Goal: Entertainment & Leisure: Consume media (video, audio)

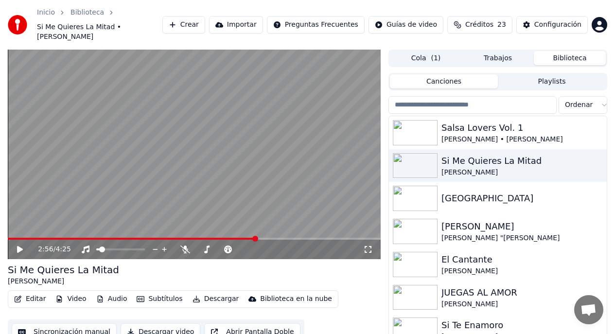
click at [193, 19] on button "Crear" at bounding box center [183, 25] width 43 height 18
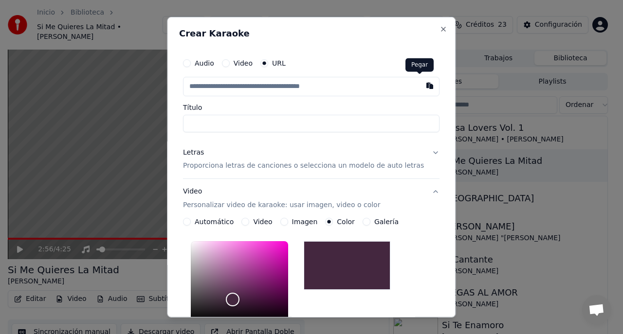
click at [420, 87] on button "button" at bounding box center [429, 85] width 19 height 18
type input "**********"
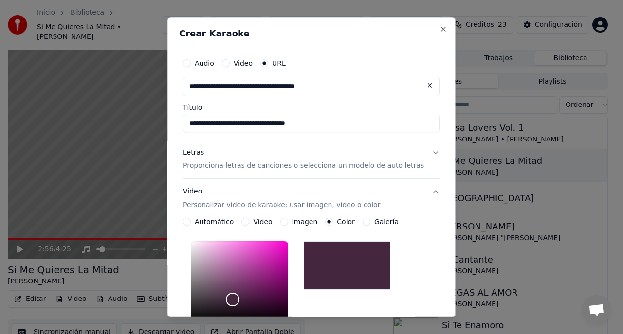
click at [349, 167] on p "Proporciona letras de canciones o selecciona un modelo de auto letras" at bounding box center [303, 166] width 241 height 10
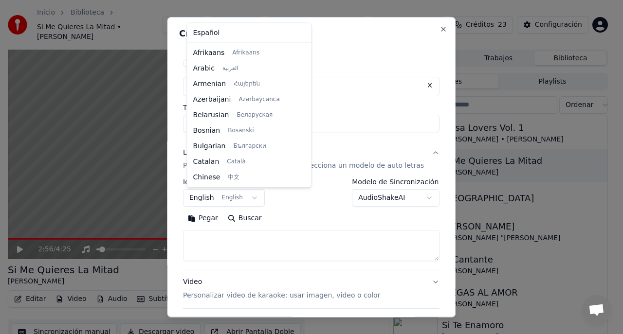
click at [211, 199] on body "**********" at bounding box center [307, 167] width 615 height 334
select select "**"
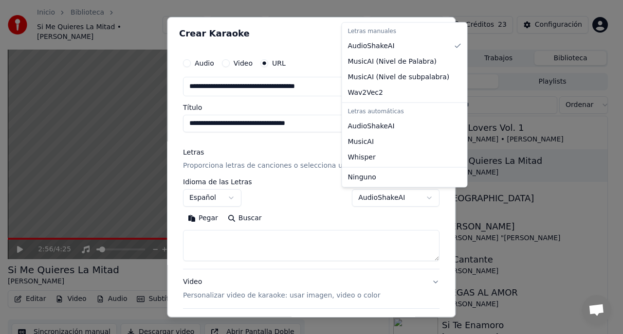
click at [413, 200] on body "**********" at bounding box center [307, 167] width 615 height 334
select select "**********"
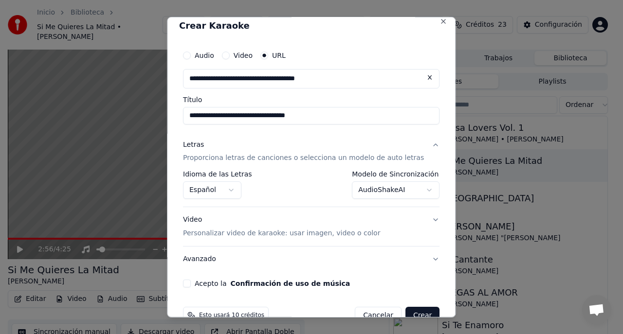
scroll to position [31, 0]
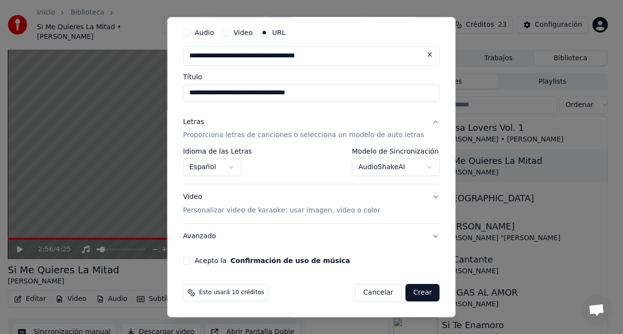
click at [329, 211] on p "Personalizar video de karaoke: usar imagen, video o color" at bounding box center [281, 211] width 197 height 10
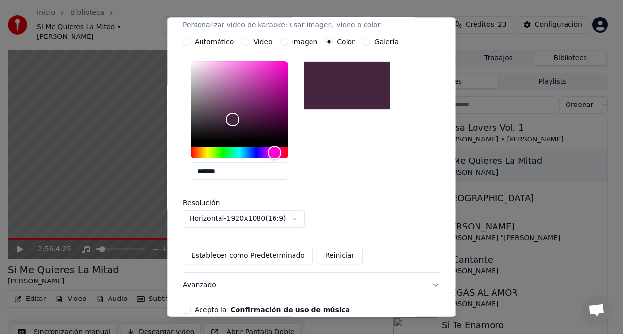
scroll to position [7, 0]
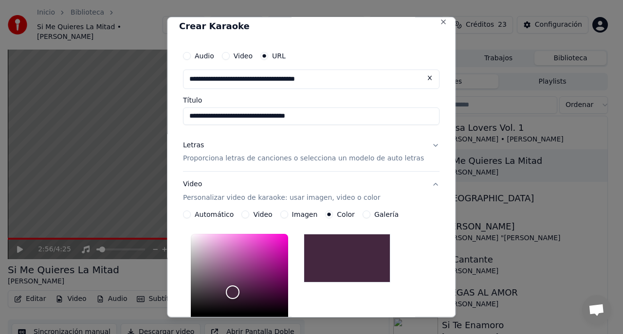
click at [285, 215] on button "Imagen" at bounding box center [284, 215] width 8 height 8
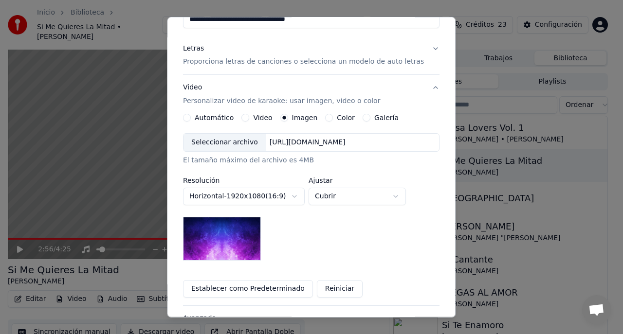
scroll to position [104, 0]
click at [232, 237] on img at bounding box center [222, 239] width 78 height 44
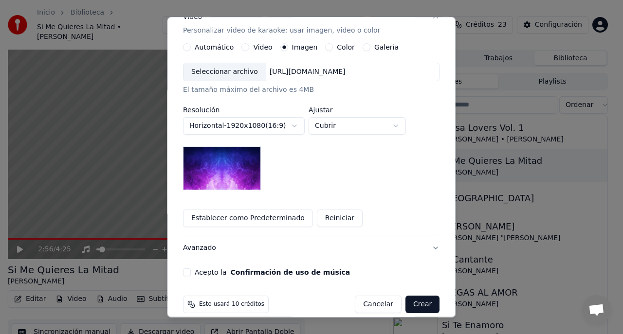
click at [191, 270] on button "Acepto la Confirmación de uso de música" at bounding box center [187, 272] width 8 height 8
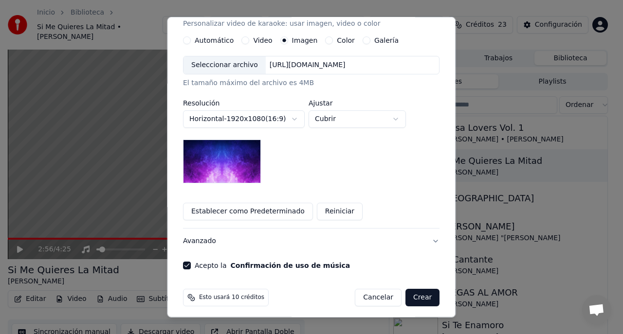
scroll to position [186, 0]
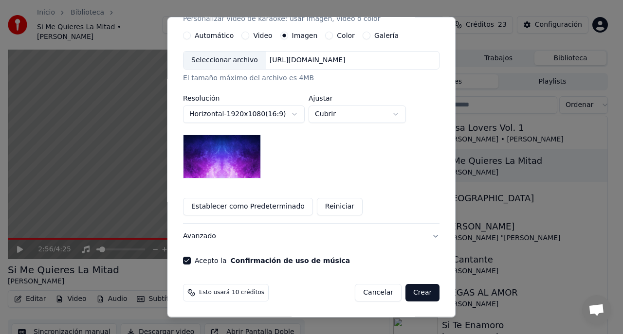
click at [411, 293] on button "Crear" at bounding box center [422, 293] width 34 height 18
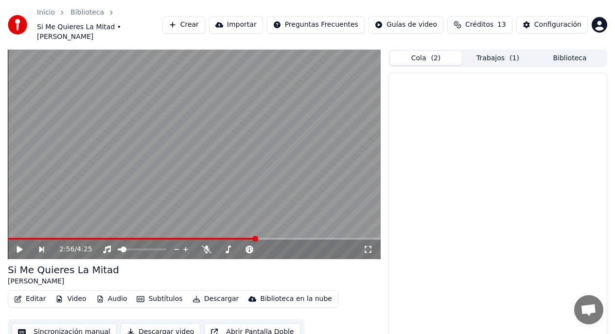
click at [424, 51] on button "Cola ( 2 )" at bounding box center [426, 58] width 72 height 14
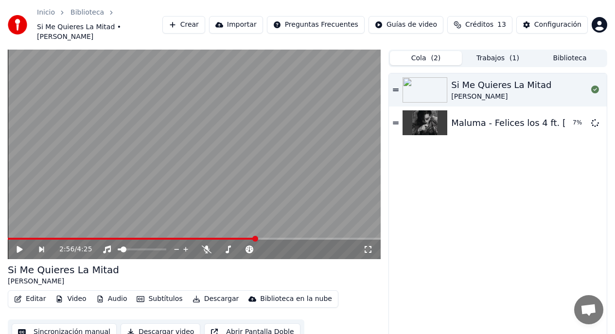
click at [492, 51] on button "Trabajos ( 1 )" at bounding box center [498, 58] width 72 height 14
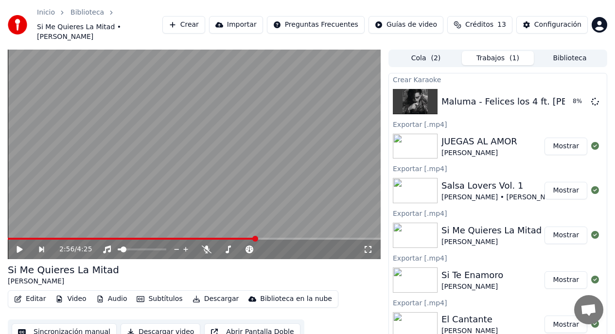
click at [422, 51] on button "Cola ( 2 )" at bounding box center [426, 58] width 72 height 14
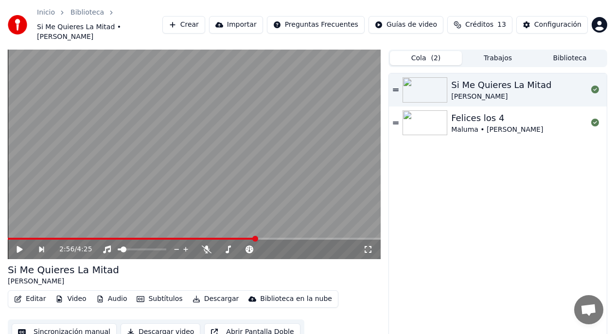
click at [195, 21] on button "Crear" at bounding box center [183, 25] width 43 height 18
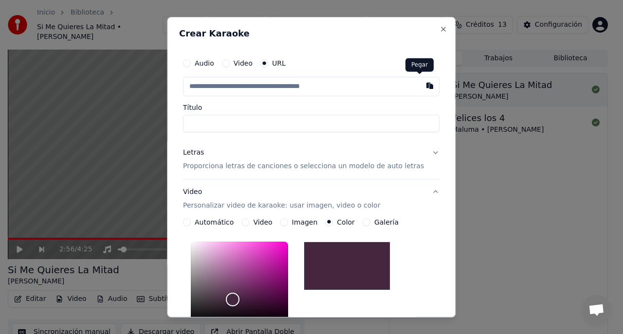
click at [421, 86] on button "button" at bounding box center [429, 85] width 19 height 18
type input "**********"
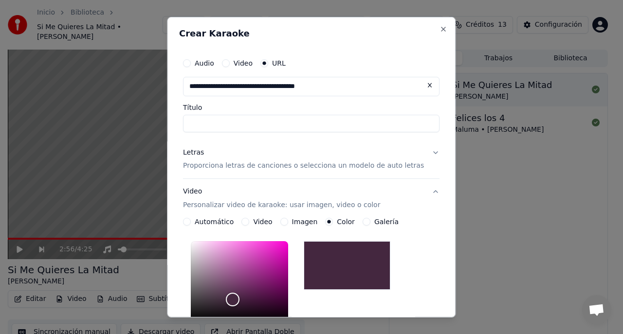
type input "**********"
click at [318, 167] on p "Proporciona letras de canciones o selecciona un modelo de auto letras" at bounding box center [303, 166] width 241 height 10
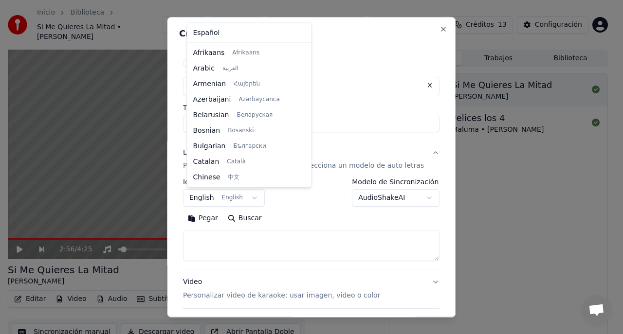
click at [214, 199] on body "**********" at bounding box center [307, 167] width 615 height 334
select select "**"
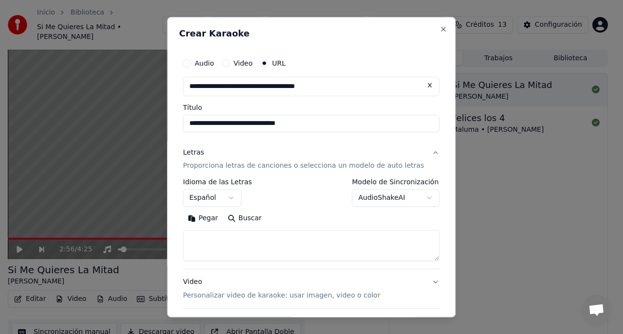
click at [412, 200] on body "**********" at bounding box center [307, 167] width 615 height 334
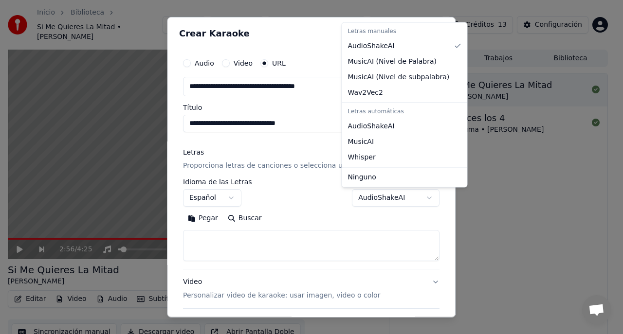
select select "**********"
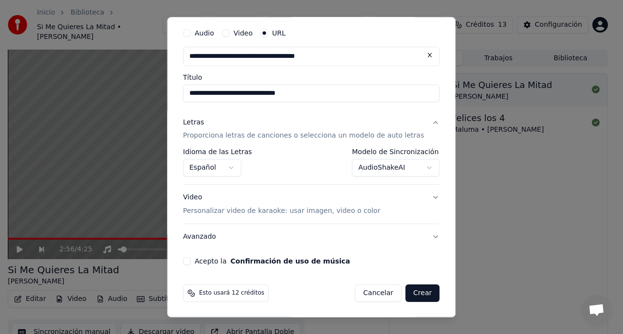
scroll to position [31, 0]
click at [284, 212] on p "Personalizar video de karaoke: usar imagen, video o color" at bounding box center [281, 211] width 197 height 10
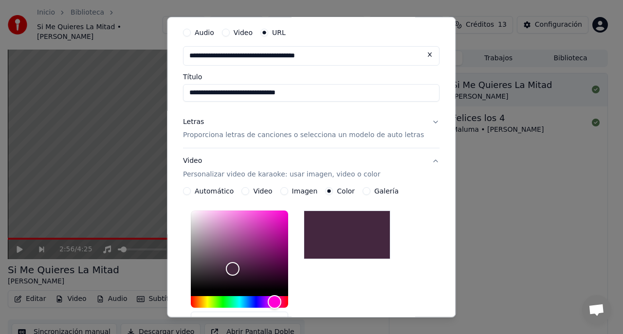
click at [284, 192] on button "Imagen" at bounding box center [284, 191] width 8 height 8
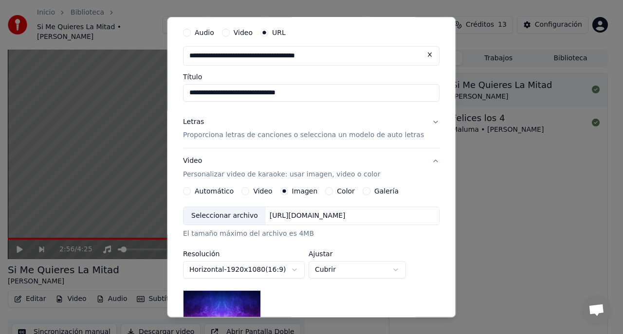
scroll to position [101, 0]
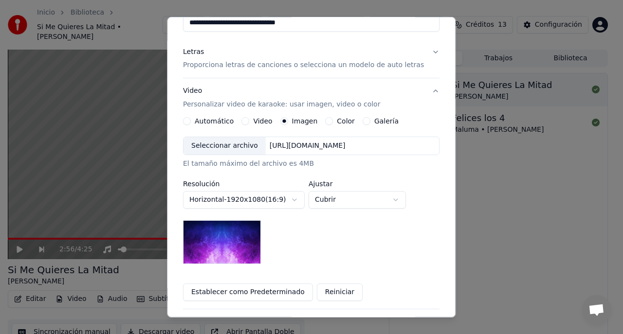
click at [221, 146] on div "Seleccionar archivo" at bounding box center [224, 146] width 82 height 18
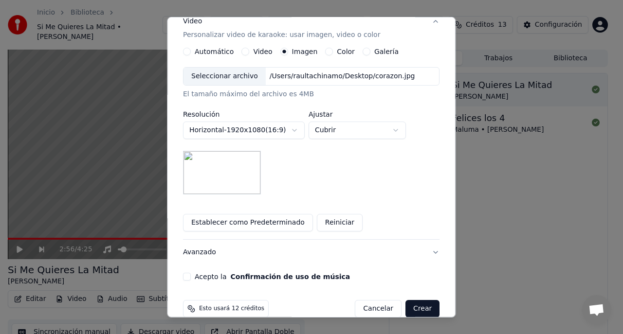
scroll to position [168, 0]
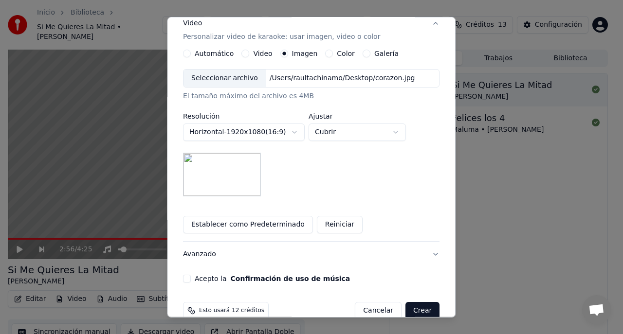
click at [191, 278] on button "Acepto la Confirmación de uso de música" at bounding box center [187, 279] width 8 height 8
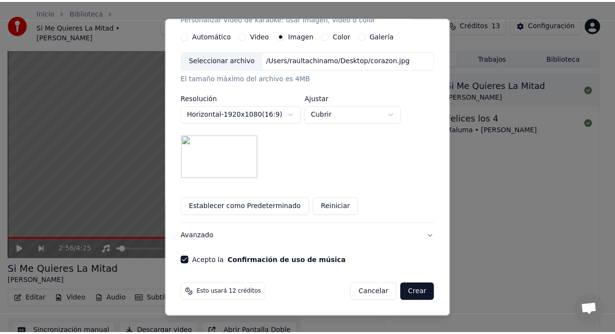
scroll to position [186, 0]
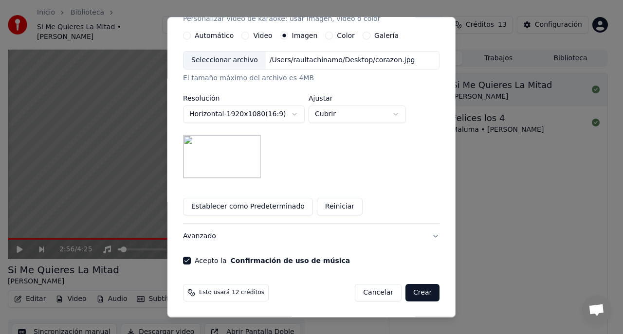
click at [413, 297] on button "Crear" at bounding box center [422, 293] width 34 height 18
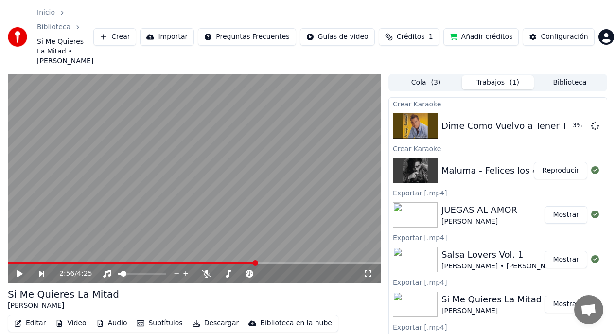
click at [552, 166] on button "Reproducir" at bounding box center [560, 171] width 53 height 18
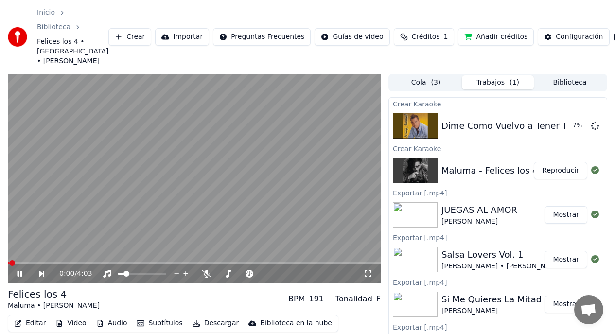
click at [129, 275] on span at bounding box center [127, 274] width 6 height 6
click at [128, 275] on span at bounding box center [123, 274] width 11 height 2
click at [9, 263] on span at bounding box center [12, 263] width 6 height 6
click at [23, 265] on span at bounding box center [26, 263] width 6 height 6
click at [18, 274] on icon at bounding box center [20, 274] width 5 height 6
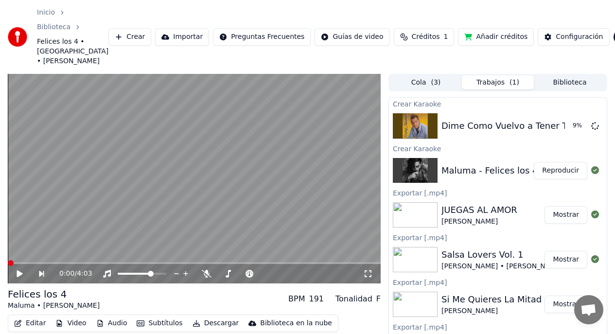
click at [8, 265] on span at bounding box center [11, 263] width 6 height 6
click at [19, 274] on icon at bounding box center [20, 273] width 6 height 7
click at [9, 265] on span at bounding box center [12, 263] width 6 height 6
click at [18, 275] on icon at bounding box center [20, 274] width 5 height 6
click at [8, 264] on span at bounding box center [11, 263] width 6 height 6
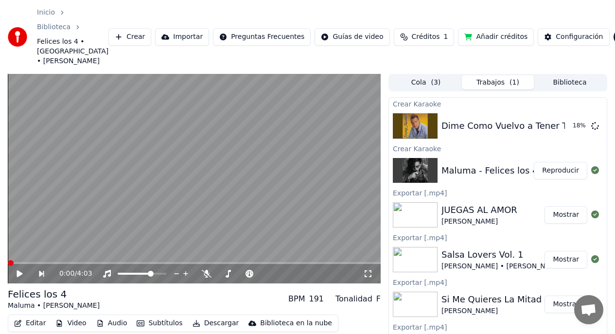
click at [21, 275] on icon at bounding box center [27, 274] width 22 height 8
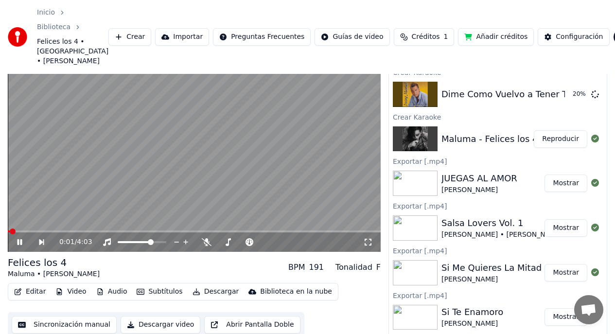
click at [167, 316] on button "Descargar video" at bounding box center [161, 325] width 80 height 18
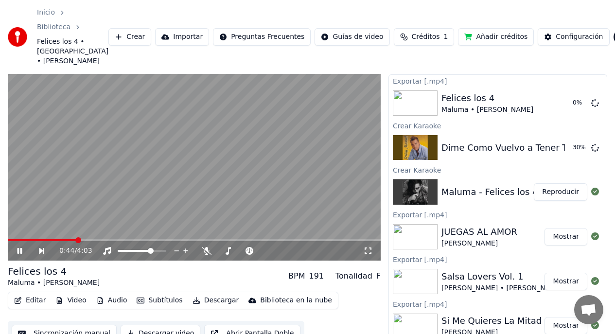
scroll to position [0, 0]
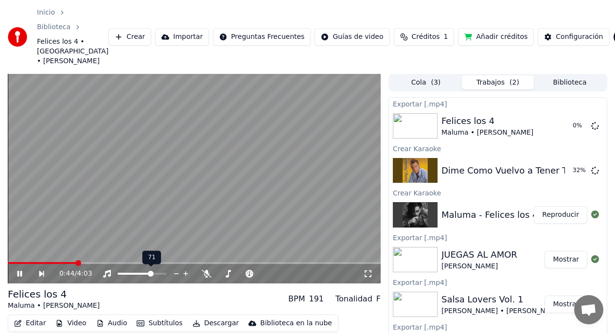
click at [158, 272] on body "Inicio Biblioteca Felices los 4 • [GEOGRAPHIC_DATA] • [PERSON_NAME] Importar Pr…" at bounding box center [307, 167] width 615 height 334
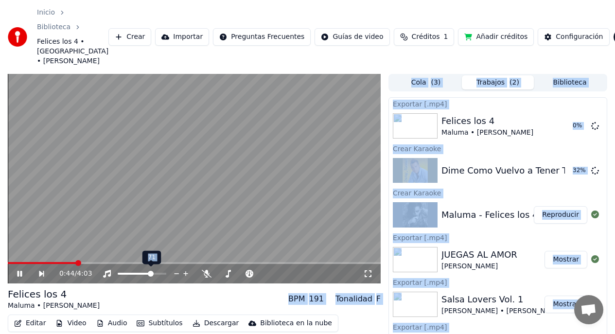
click at [328, 237] on video at bounding box center [194, 179] width 373 height 210
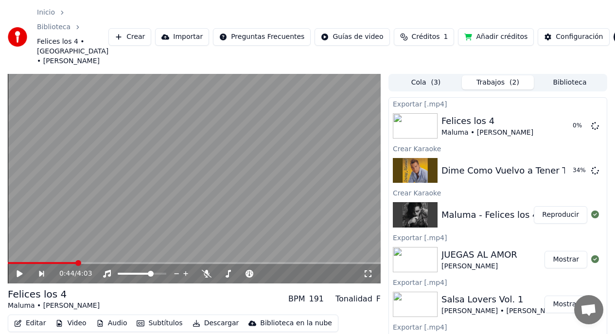
click at [18, 274] on icon at bounding box center [20, 273] width 6 height 7
click at [108, 263] on span at bounding box center [109, 263] width 6 height 6
click at [16, 264] on span at bounding box center [19, 263] width 6 height 6
click at [19, 273] on icon at bounding box center [27, 274] width 22 height 8
click at [8, 266] on span at bounding box center [11, 263] width 6 height 6
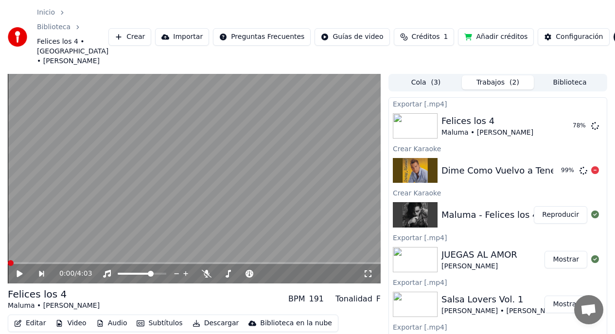
click at [480, 176] on div "Dime Como Vuelvo a Tener Tu Corazón" at bounding box center [526, 171] width 169 height 14
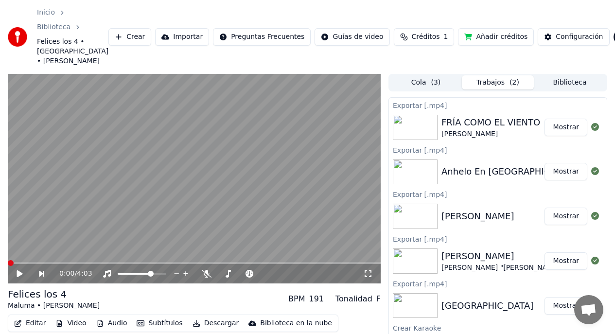
scroll to position [358, 0]
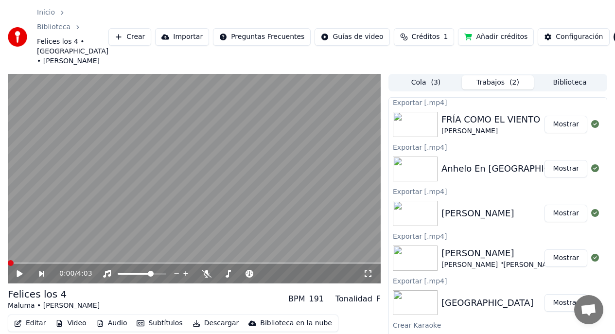
click at [583, 83] on button "Biblioteca" at bounding box center [570, 82] width 72 height 14
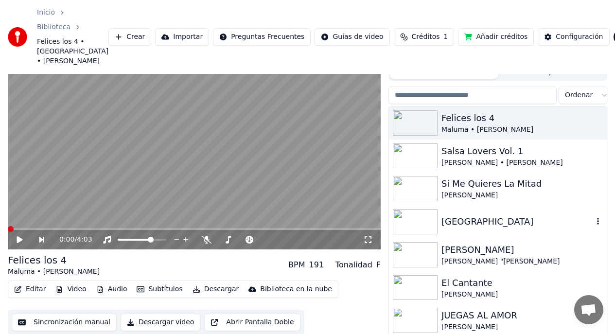
scroll to position [0, 0]
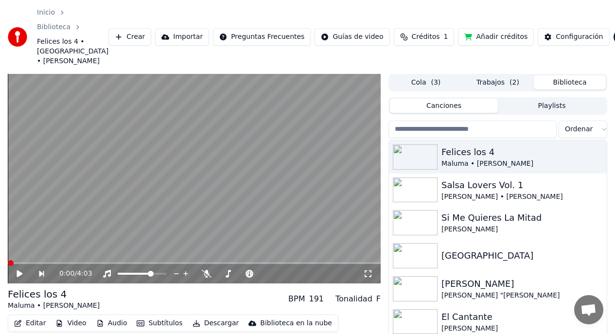
click at [490, 85] on button "Trabajos ( 2 )" at bounding box center [498, 82] width 72 height 14
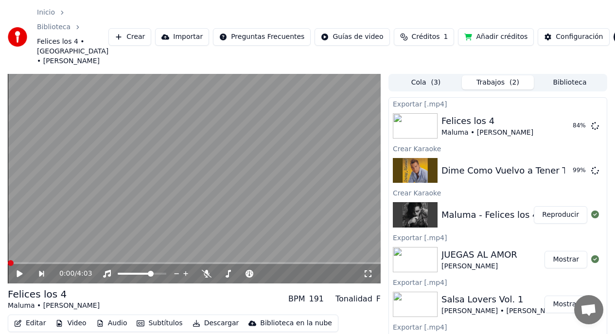
click at [423, 84] on button "Cola ( 3 )" at bounding box center [426, 82] width 72 height 14
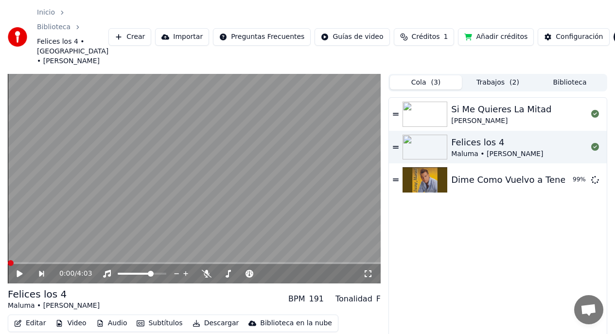
click at [492, 83] on button "Trabajos ( 2 )" at bounding box center [498, 82] width 72 height 14
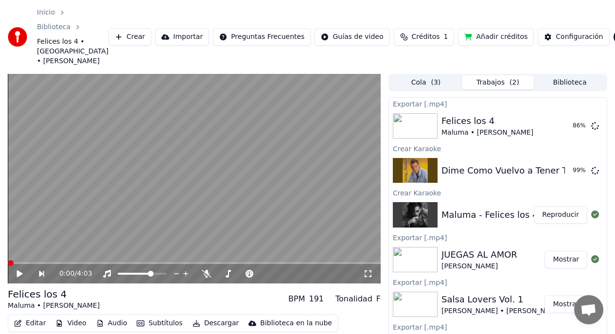
click at [418, 82] on button "Cola ( 3 )" at bounding box center [426, 82] width 72 height 14
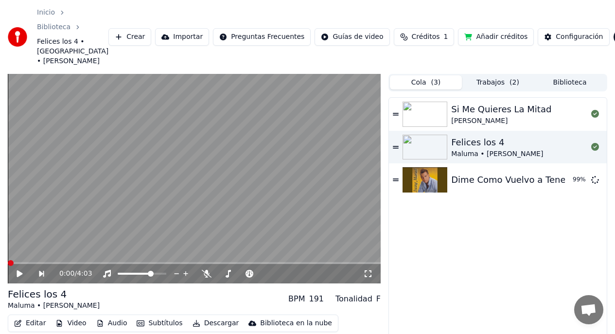
click at [485, 84] on button "Trabajos ( 2 )" at bounding box center [498, 82] width 72 height 14
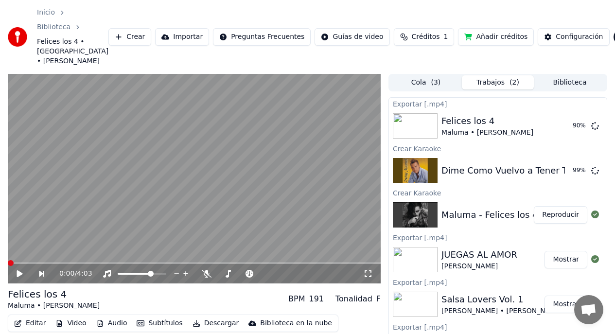
click at [446, 82] on button "Cola ( 3 )" at bounding box center [426, 82] width 72 height 14
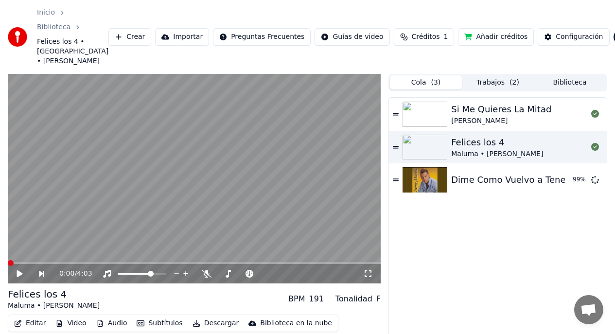
click at [489, 84] on button "Trabajos ( 2 )" at bounding box center [498, 82] width 72 height 14
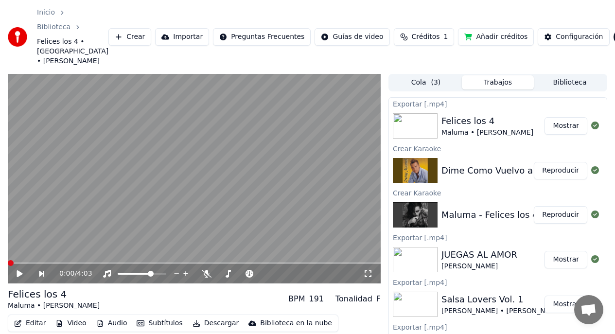
click at [545, 173] on button "Reproducir" at bounding box center [560, 171] width 53 height 18
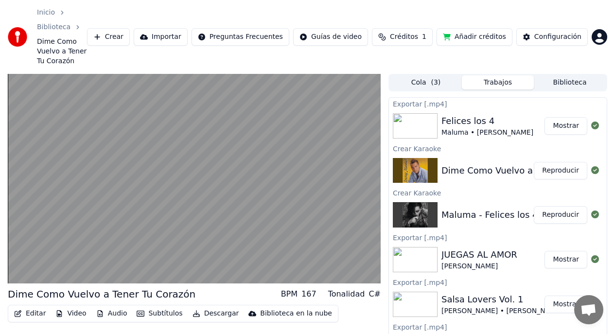
scroll to position [37, 0]
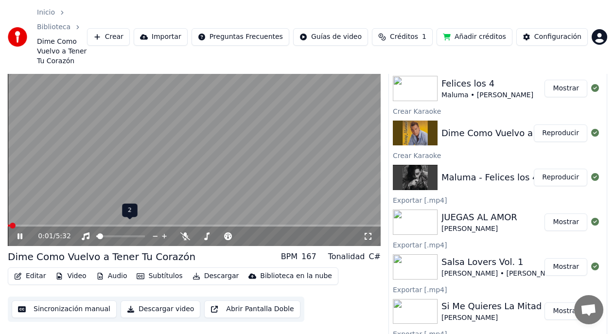
click at [97, 233] on span at bounding box center [100, 236] width 6 height 6
click at [155, 301] on button "Descargar video" at bounding box center [161, 310] width 80 height 18
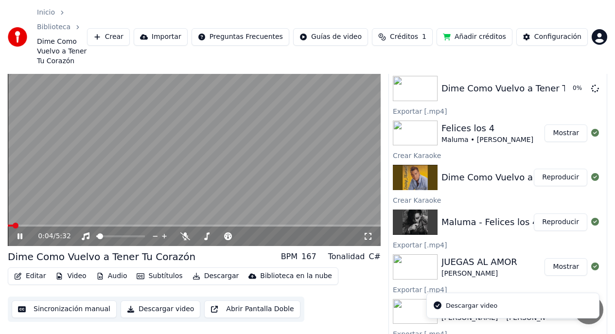
scroll to position [0, 0]
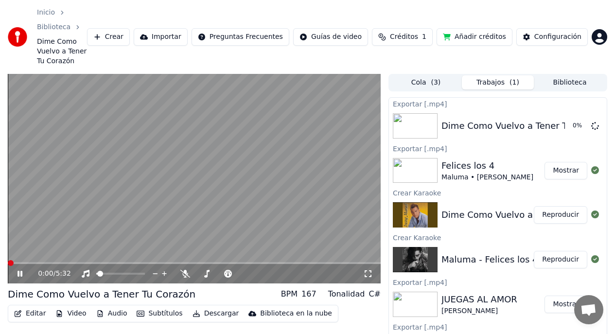
click at [8, 260] on span at bounding box center [11, 263] width 6 height 6
click at [18, 260] on span at bounding box center [21, 263] width 6 height 6
click at [11, 262] on span at bounding box center [55, 263] width 95 height 2
click at [8, 260] on span at bounding box center [11, 263] width 6 height 6
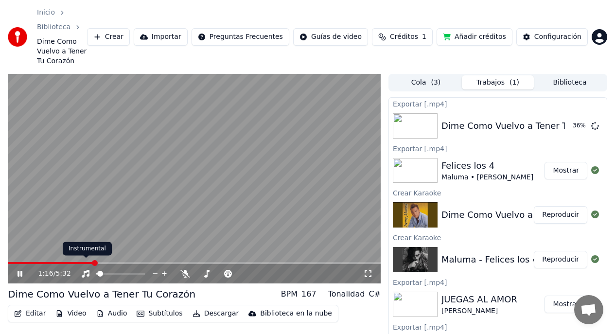
click at [20, 270] on icon at bounding box center [27, 274] width 22 height 8
click at [9, 260] on span at bounding box center [12, 263] width 6 height 6
click at [21, 270] on icon at bounding box center [20, 273] width 6 height 7
click at [114, 271] on span at bounding box center [111, 274] width 6 height 6
click at [9, 260] on span at bounding box center [12, 263] width 6 height 6
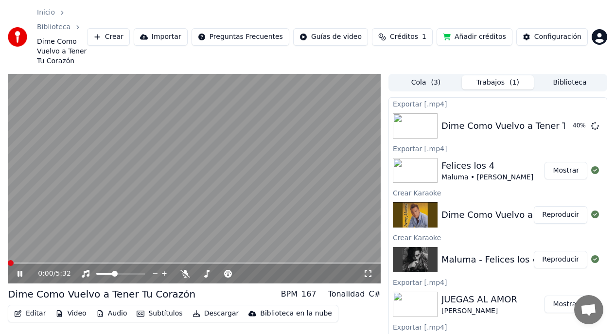
click at [20, 270] on icon at bounding box center [27, 274] width 22 height 8
click at [8, 260] on span at bounding box center [11, 263] width 6 height 6
click at [20, 270] on icon at bounding box center [20, 273] width 6 height 7
click at [22, 271] on icon at bounding box center [20, 274] width 5 height 6
click at [546, 208] on button "Reproducir" at bounding box center [560, 215] width 53 height 18
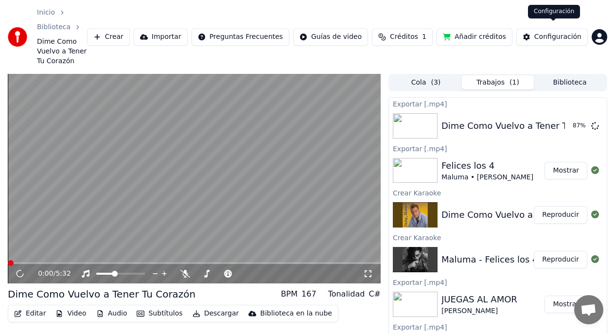
click at [566, 75] on button "Biblioteca" at bounding box center [570, 82] width 72 height 14
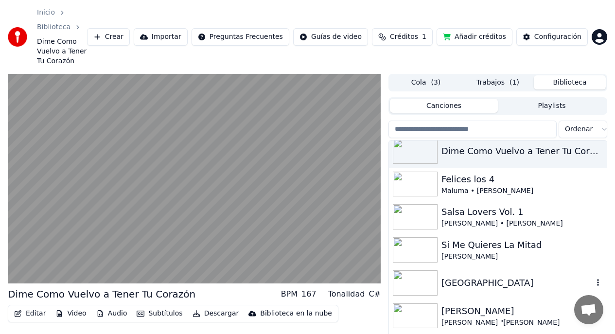
scroll to position [66, 0]
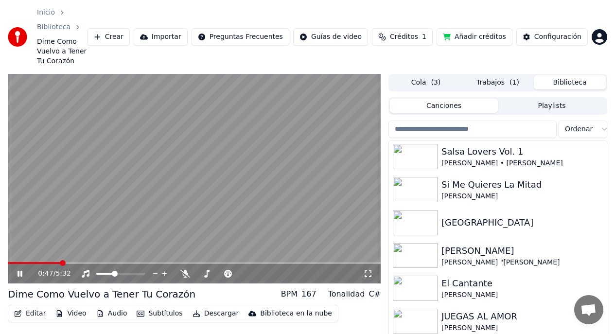
click at [22, 271] on icon at bounding box center [20, 274] width 5 height 6
click at [493, 77] on button "Trabajos ( 1 )" at bounding box center [498, 82] width 72 height 14
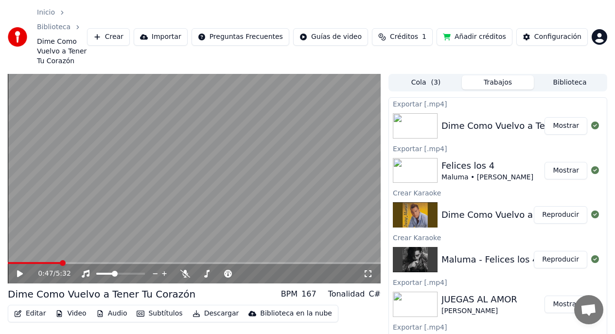
click at [559, 75] on button "Biblioteca" at bounding box center [570, 82] width 72 height 14
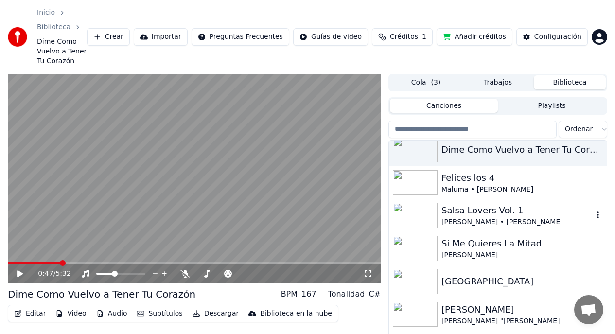
scroll to position [0, 0]
